Goal: Transaction & Acquisition: Purchase product/service

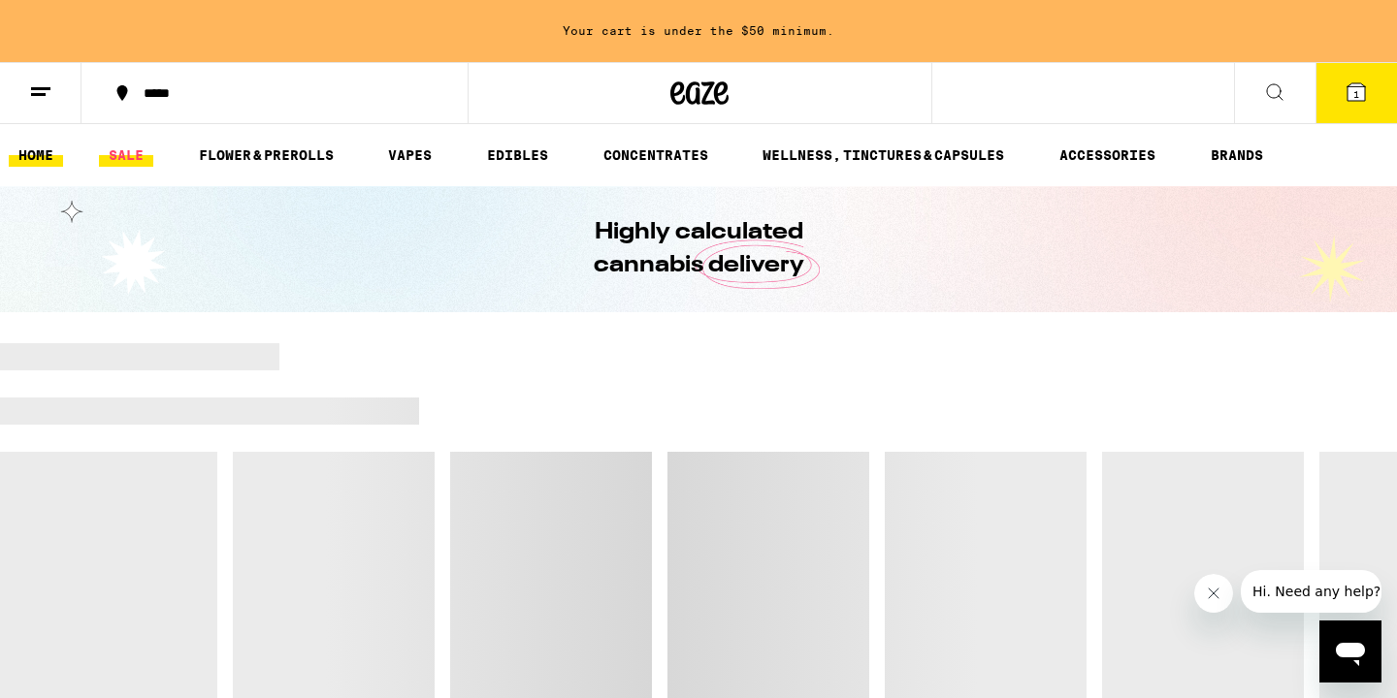
click at [143, 152] on link "SALE" at bounding box center [126, 155] width 54 height 23
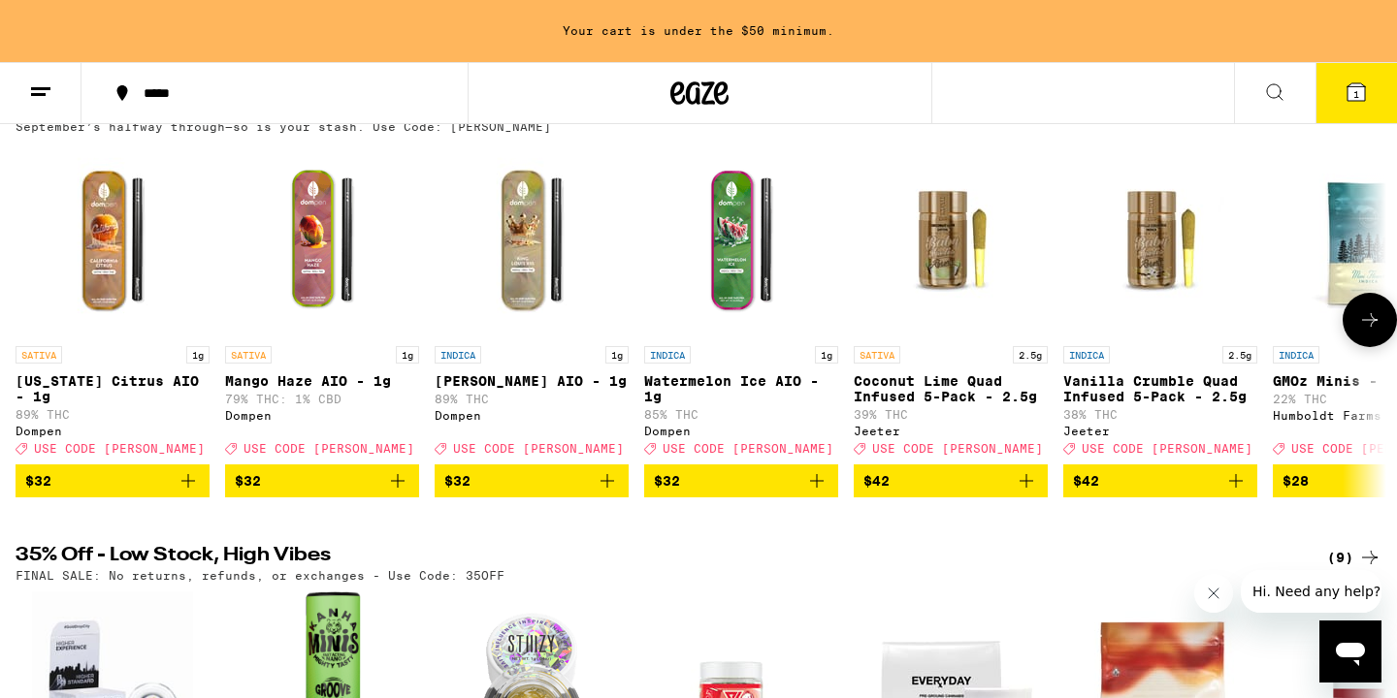
scroll to position [58, 0]
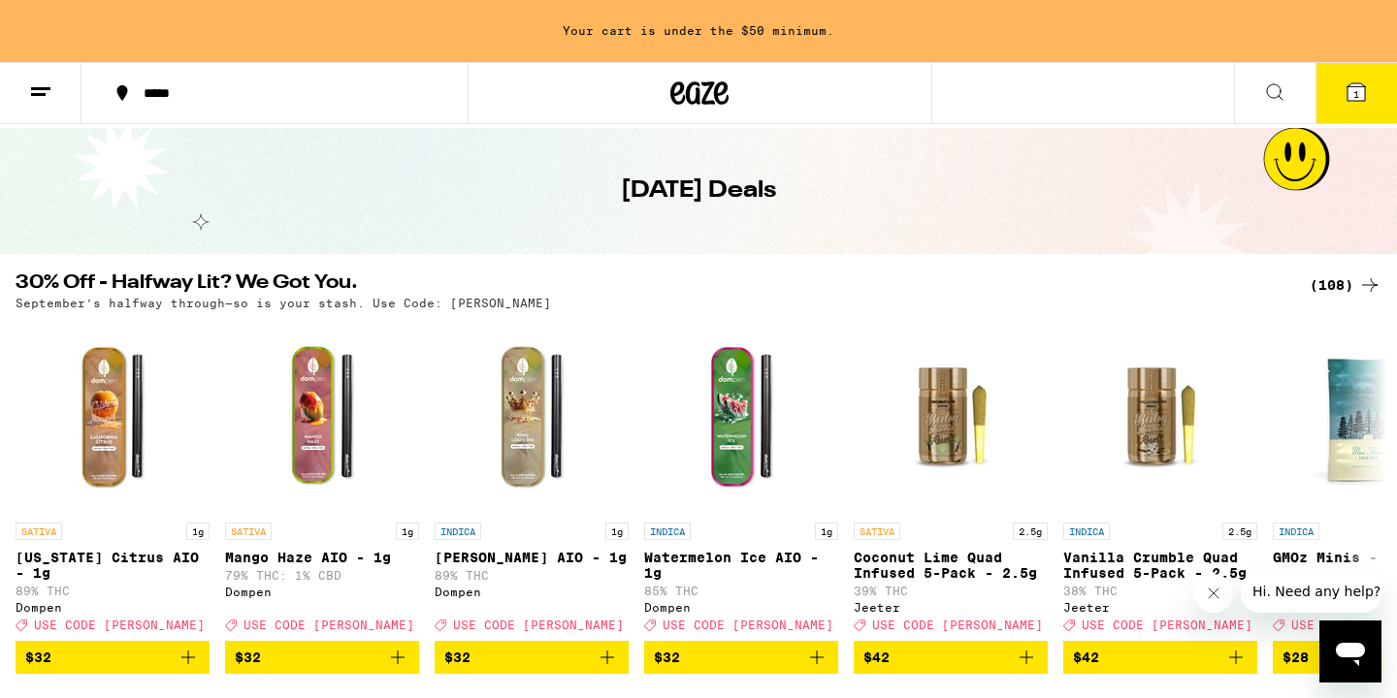
click at [1335, 285] on div "(108)" at bounding box center [1345, 285] width 72 height 23
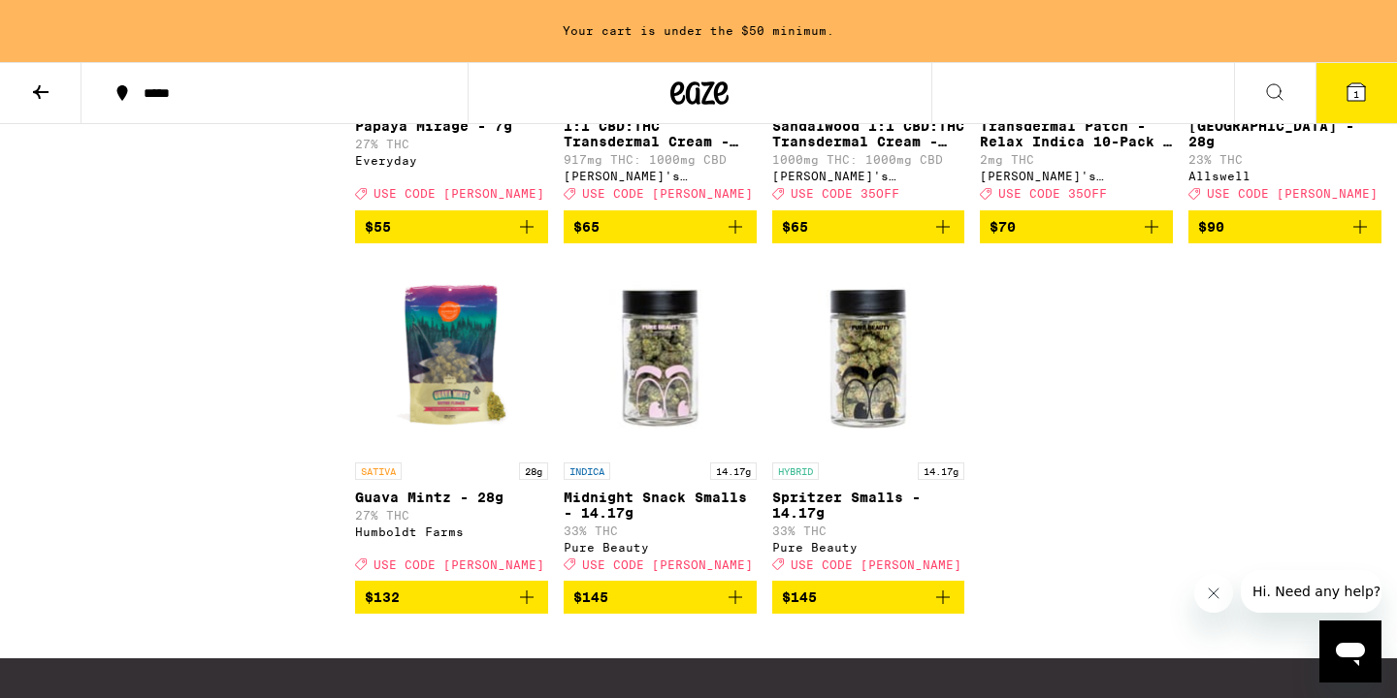
scroll to position [7808, 0]
